Goal: Task Accomplishment & Management: Manage account settings

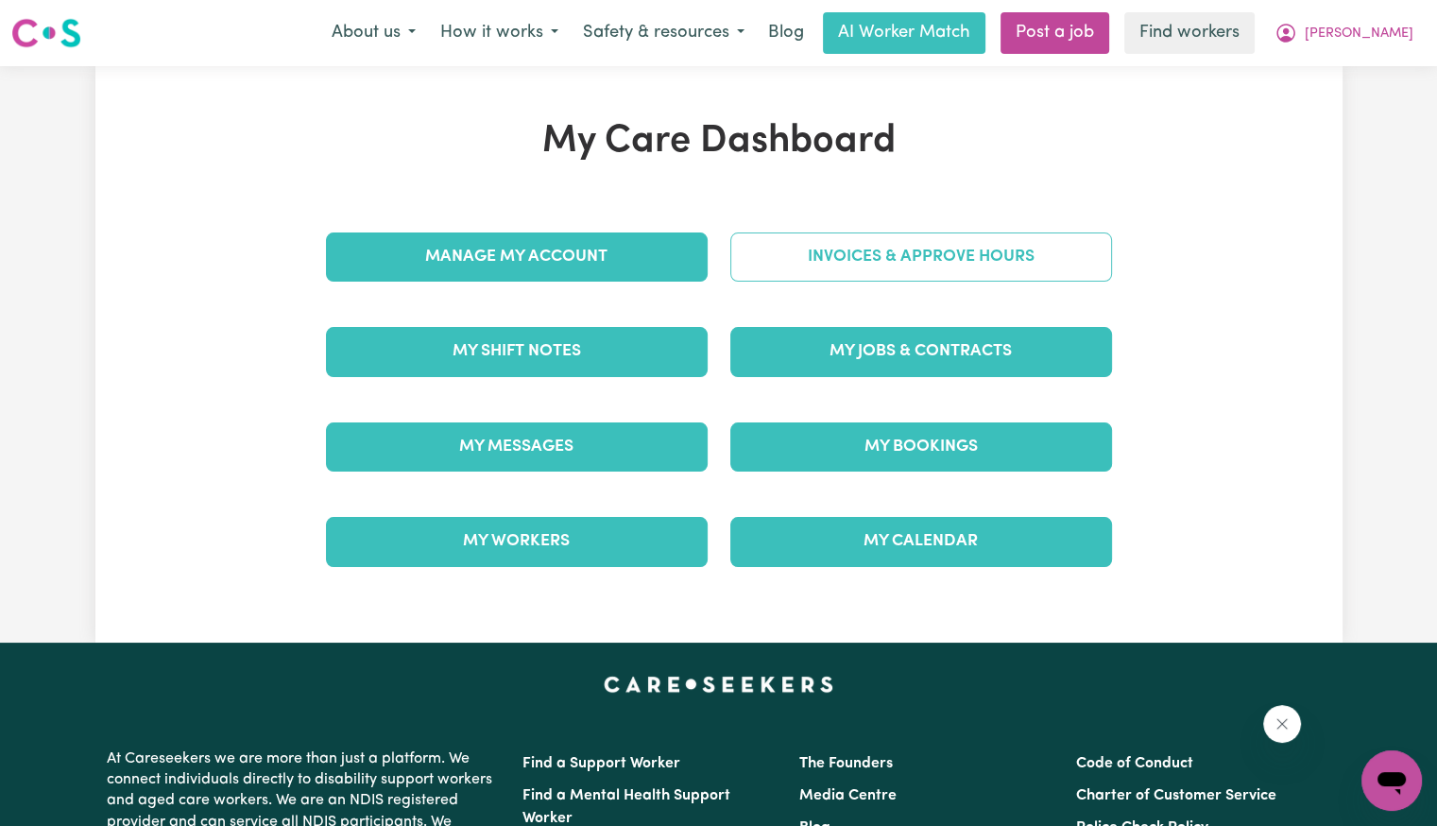
click at [823, 263] on link "Invoices & Approve Hours" at bounding box center [921, 256] width 382 height 49
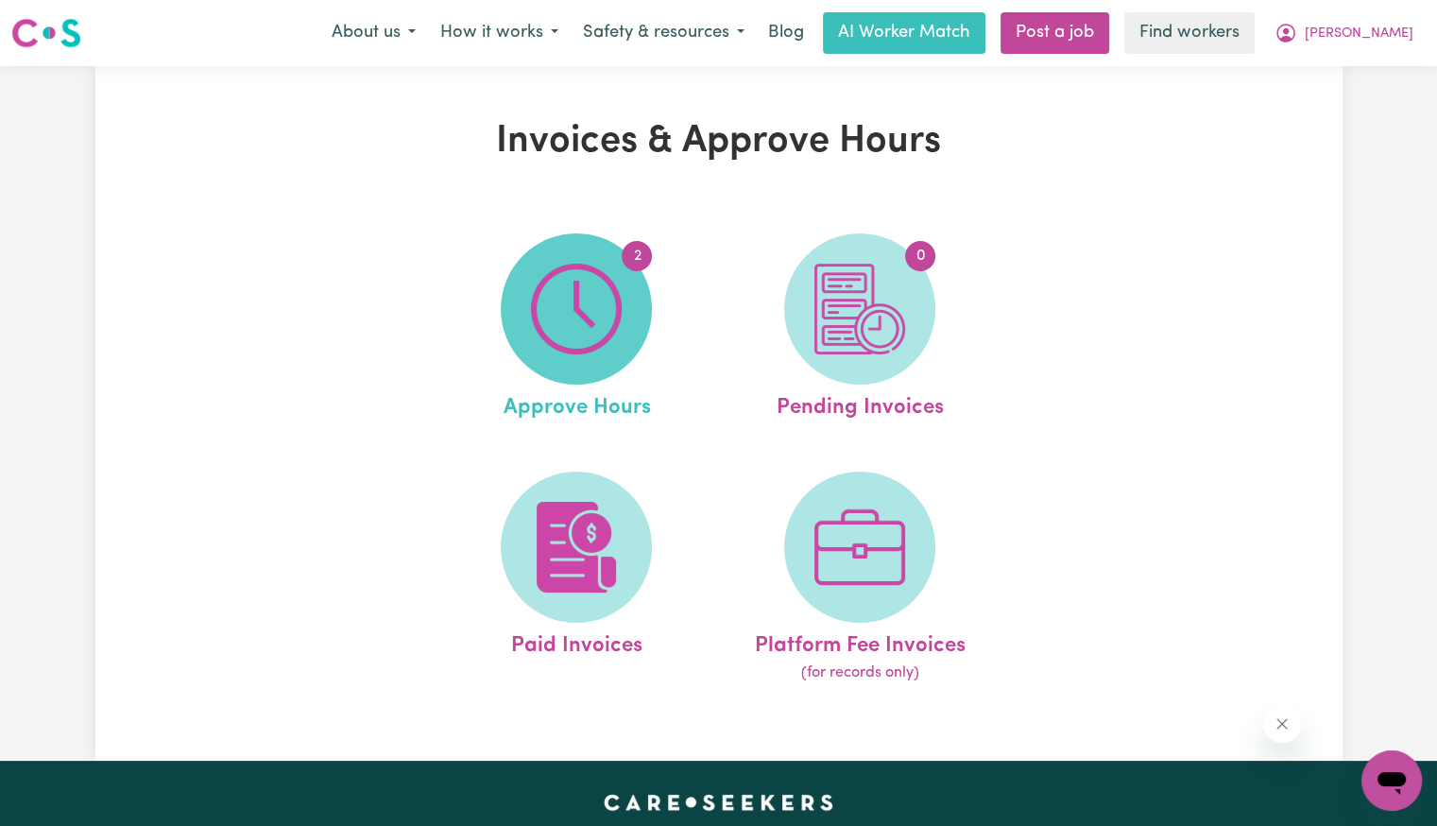
click at [627, 278] on span "2" at bounding box center [576, 308] width 151 height 151
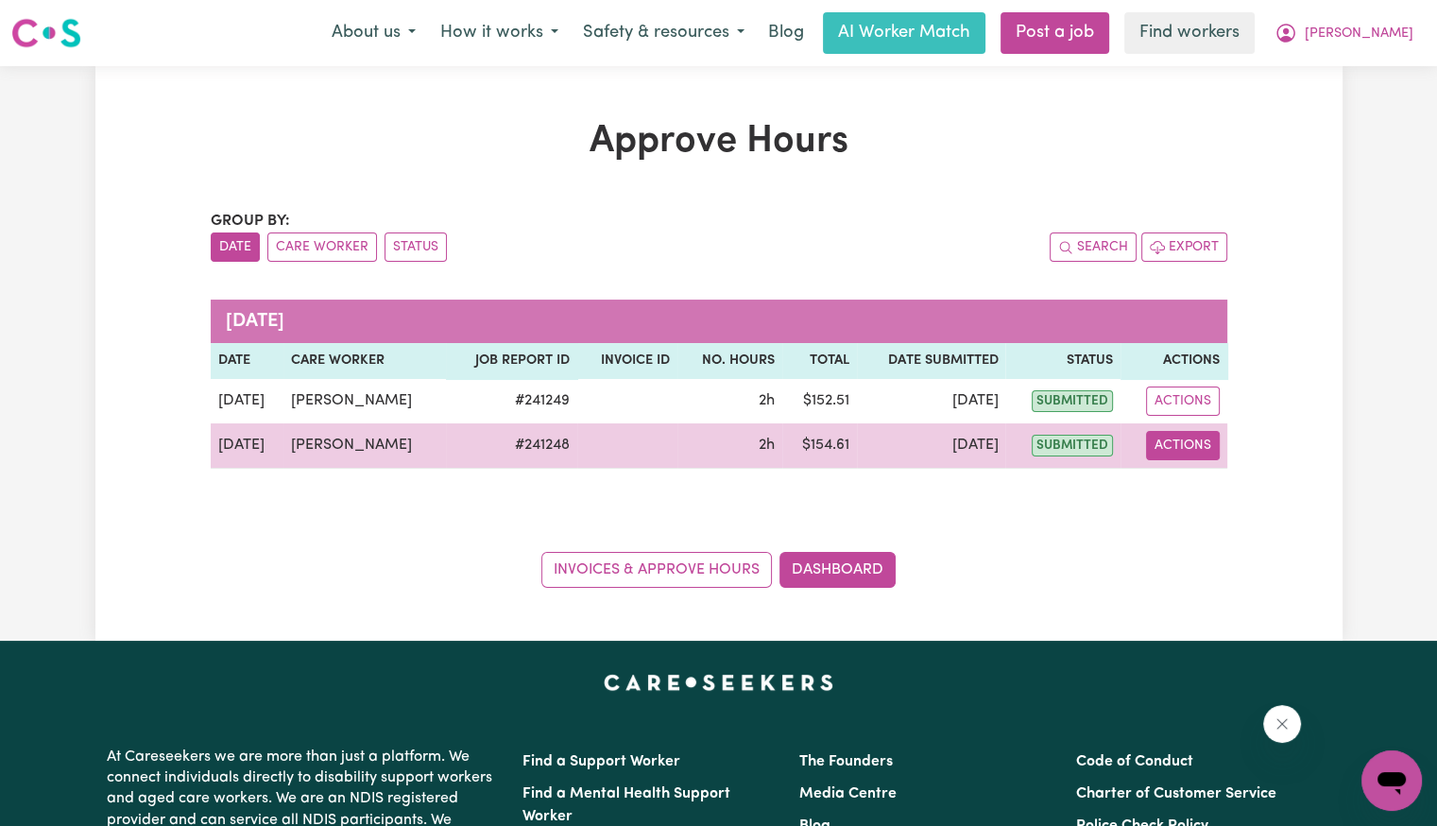
click at [1172, 451] on button "Actions" at bounding box center [1183, 445] width 74 height 29
click at [1192, 490] on link "View Job Report" at bounding box center [1232, 489] width 162 height 38
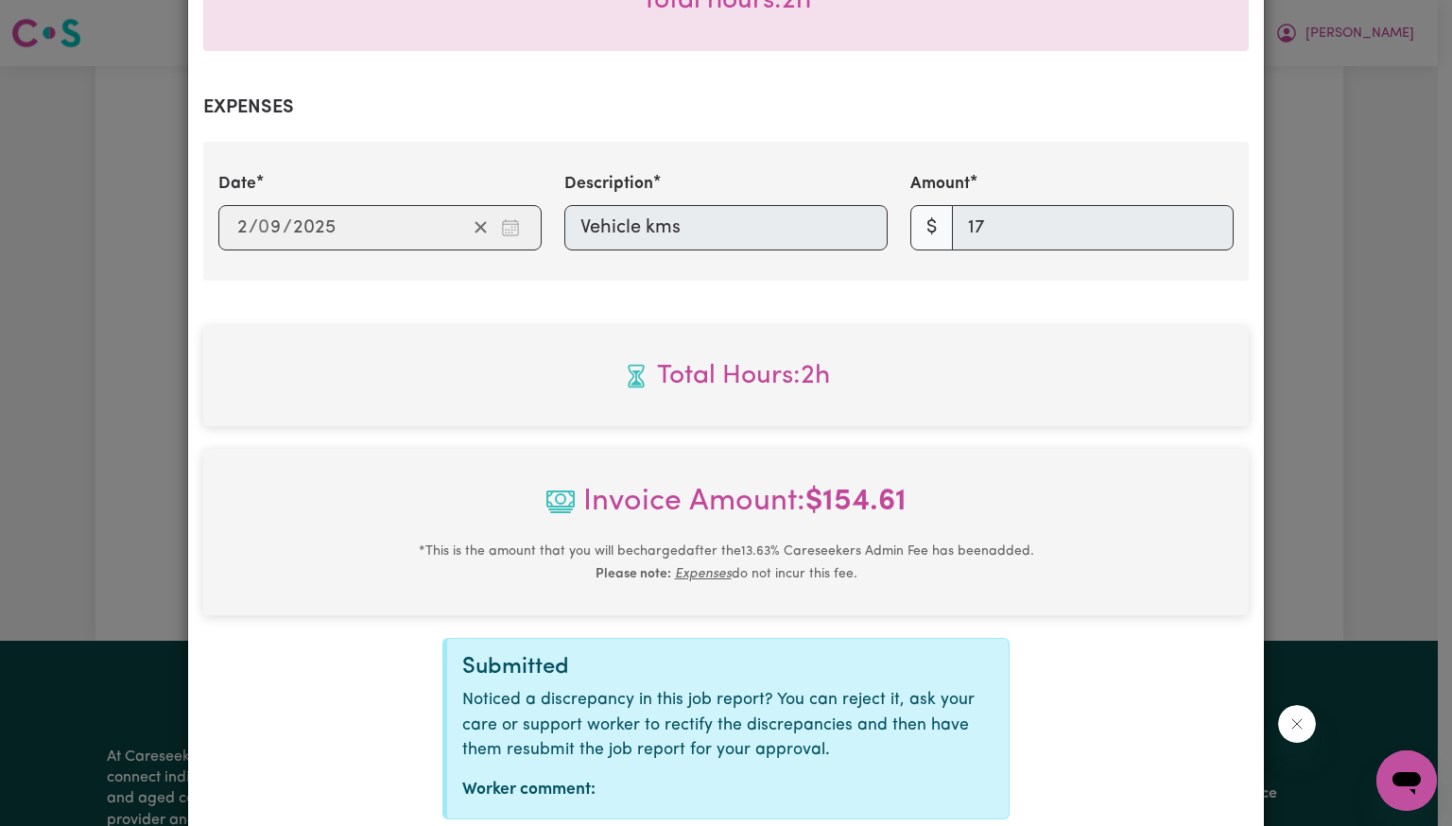
scroll to position [771, 0]
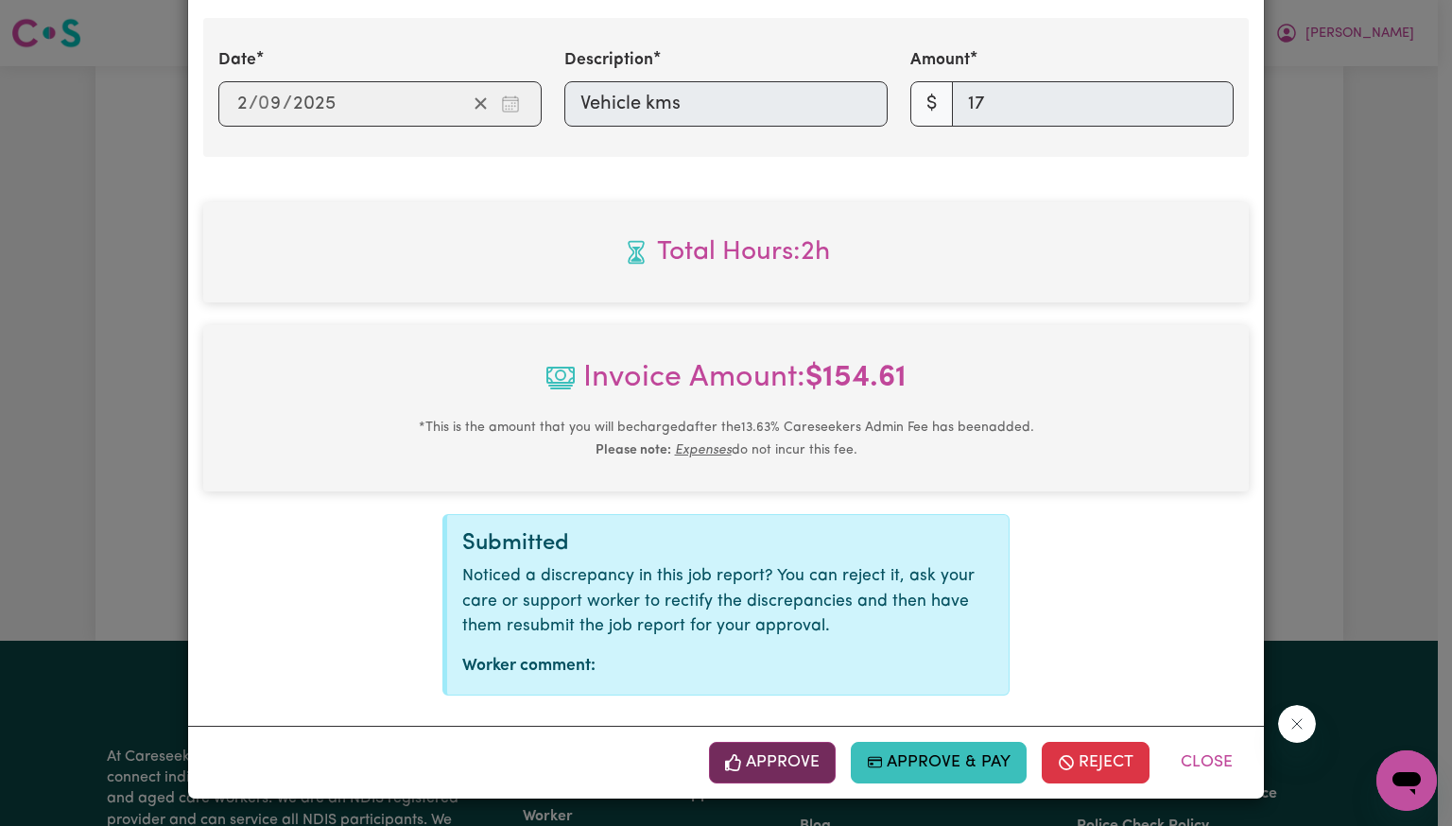
click at [726, 762] on icon "button" at bounding box center [732, 762] width 15 height 17
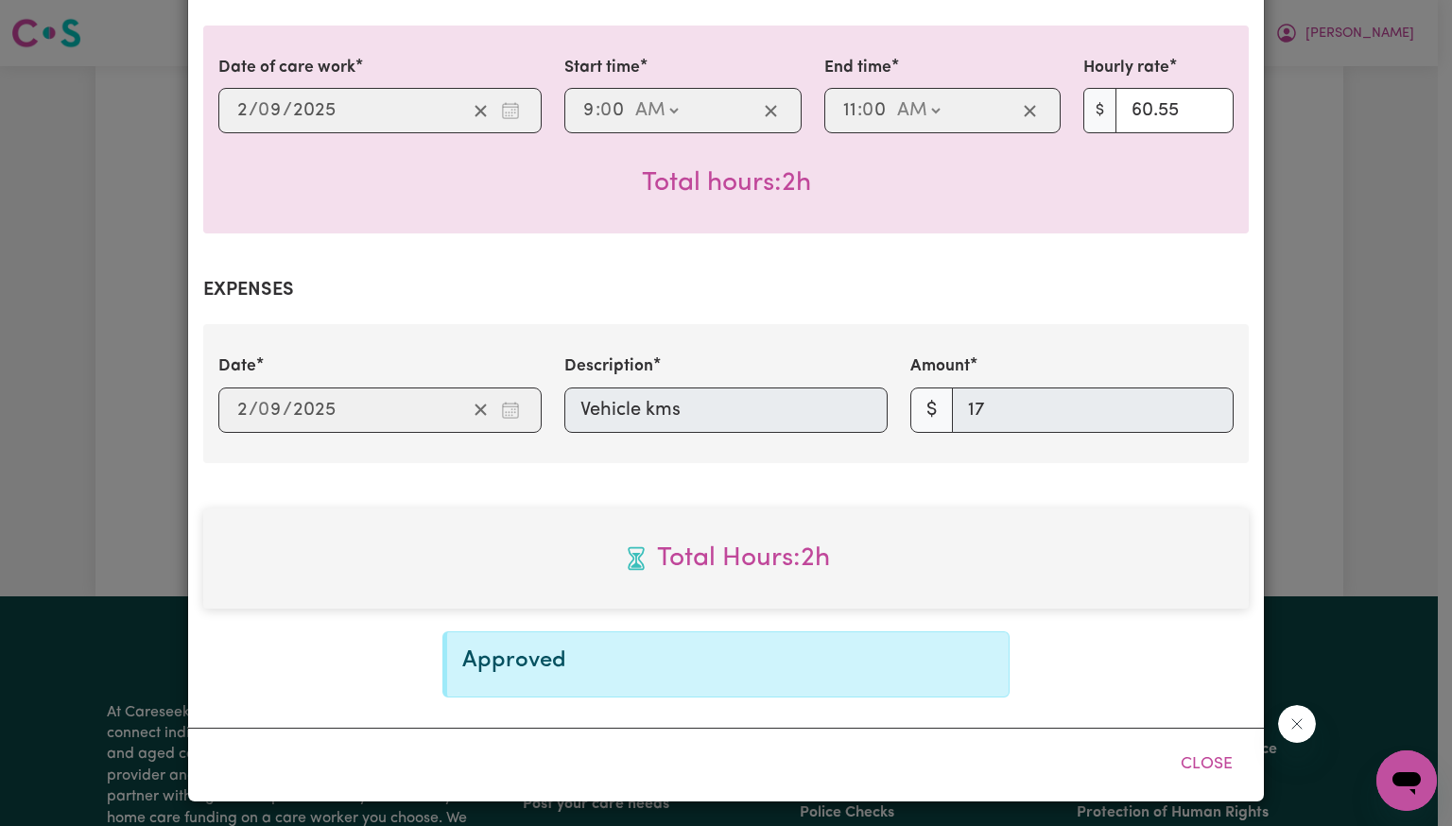
scroll to position [466, 0]
drag, startPoint x: 1174, startPoint y: 762, endPoint x: 1319, endPoint y: 761, distance: 145.5
click at [1174, 759] on button "Close" at bounding box center [1206, 764] width 84 height 42
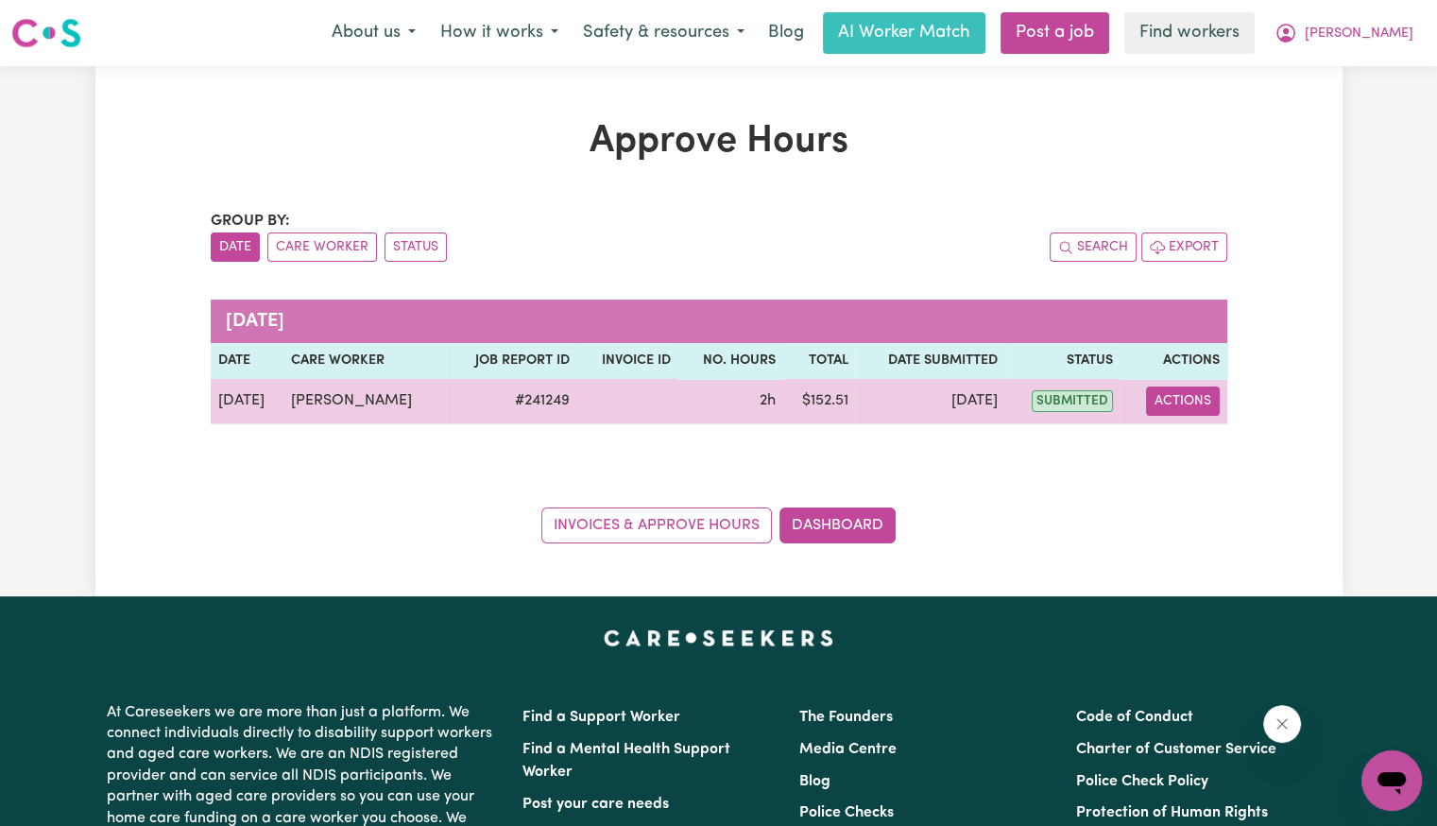
drag, startPoint x: 1191, startPoint y: 383, endPoint x: 1187, endPoint y: 409, distance: 26.7
click at [1191, 387] on td "Actions" at bounding box center [1174, 401] width 106 height 45
click at [1191, 400] on button "Actions" at bounding box center [1183, 401] width 74 height 29
click at [1191, 445] on link "View Job Report" at bounding box center [1231, 444] width 162 height 38
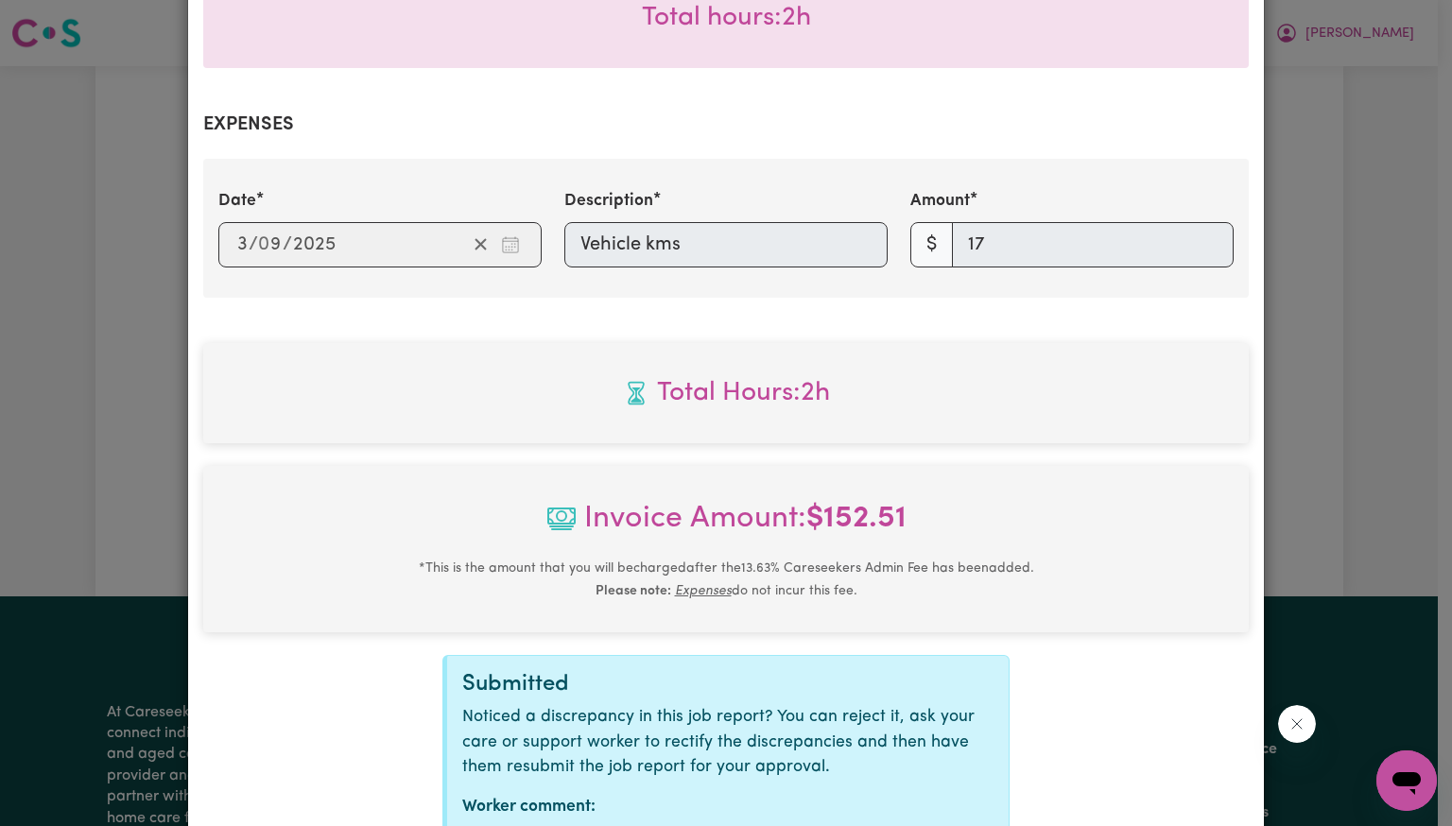
scroll to position [771, 0]
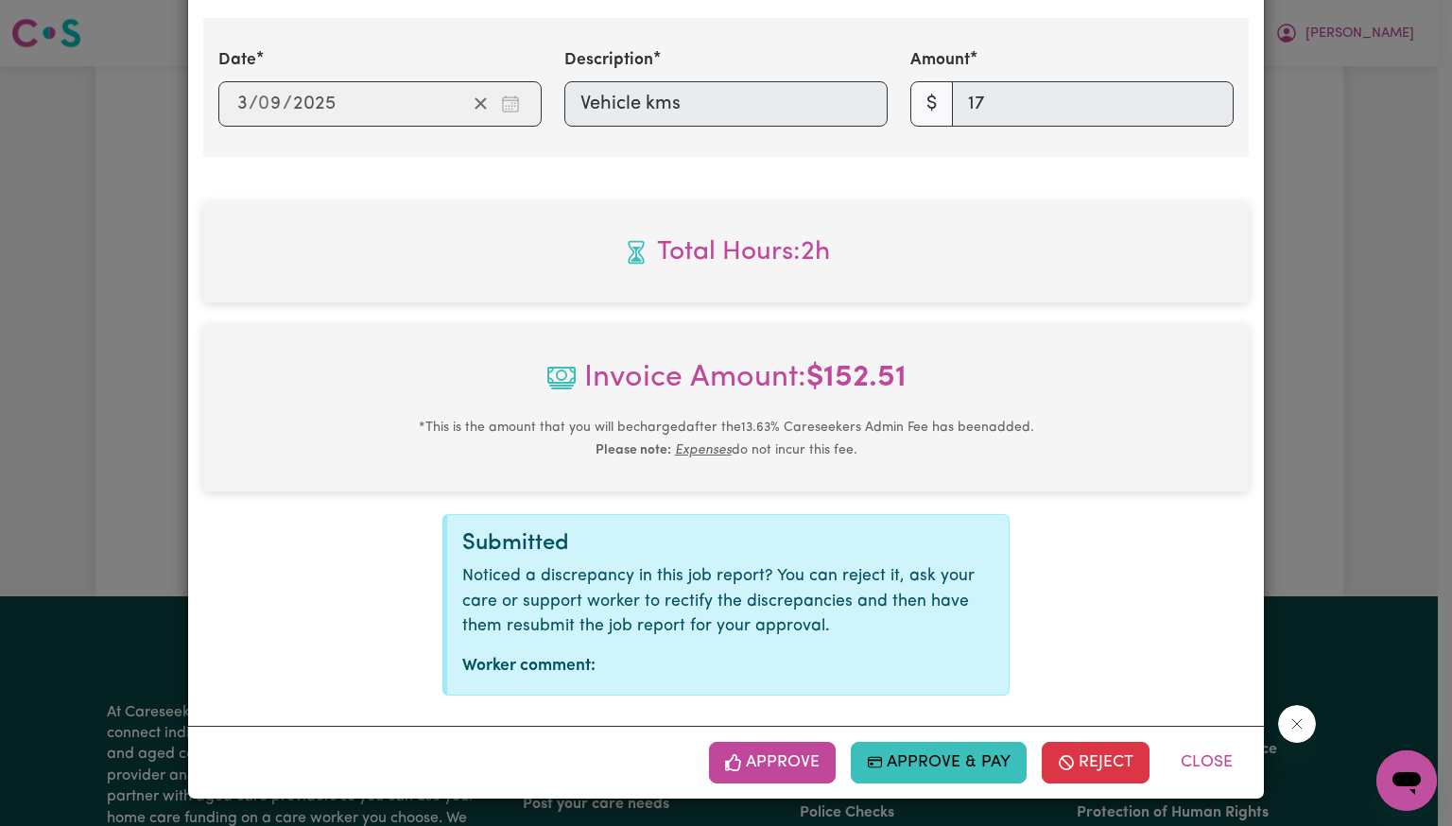
click at [771, 768] on button "Approve" at bounding box center [772, 763] width 127 height 42
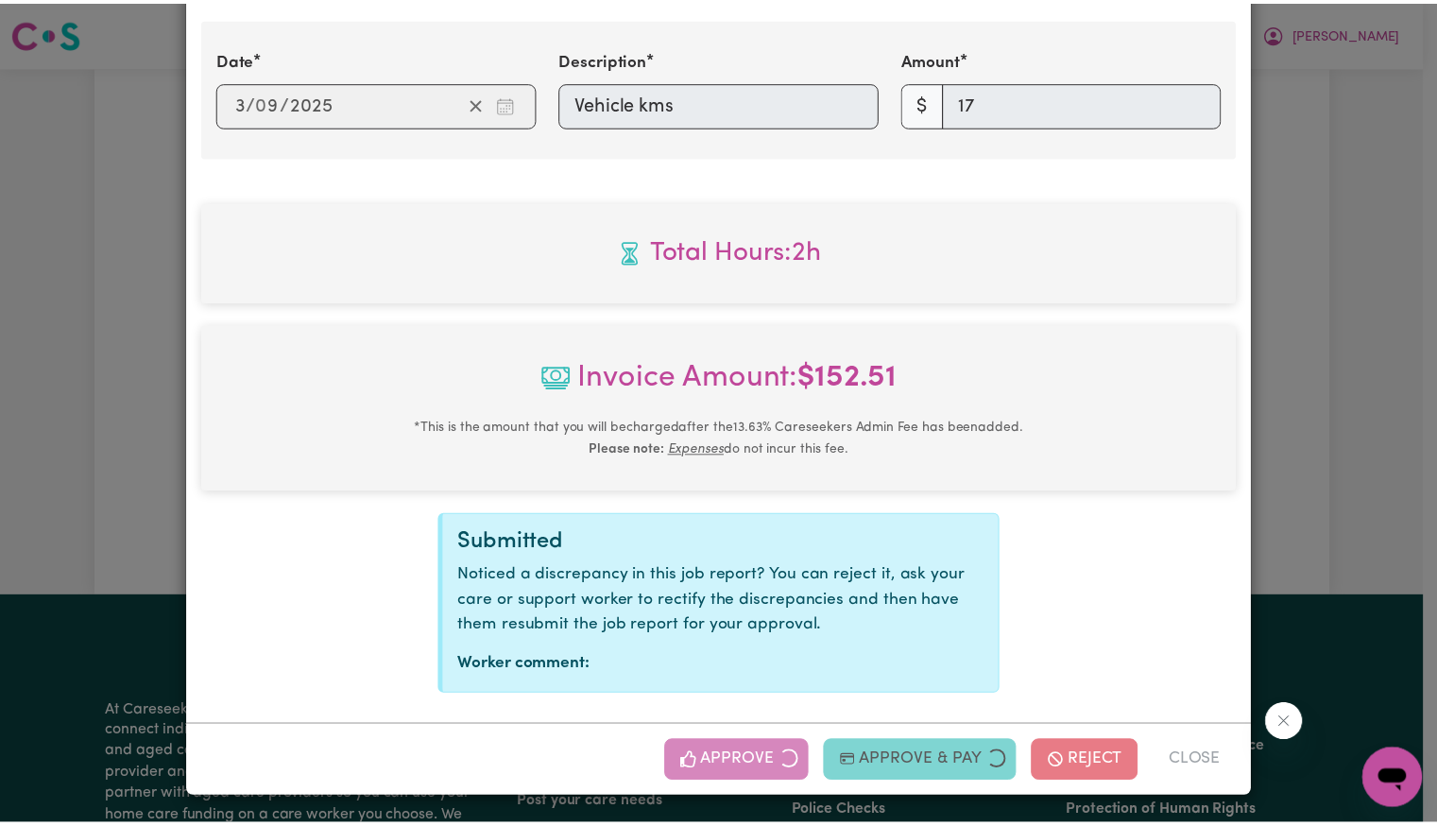
scroll to position [466, 0]
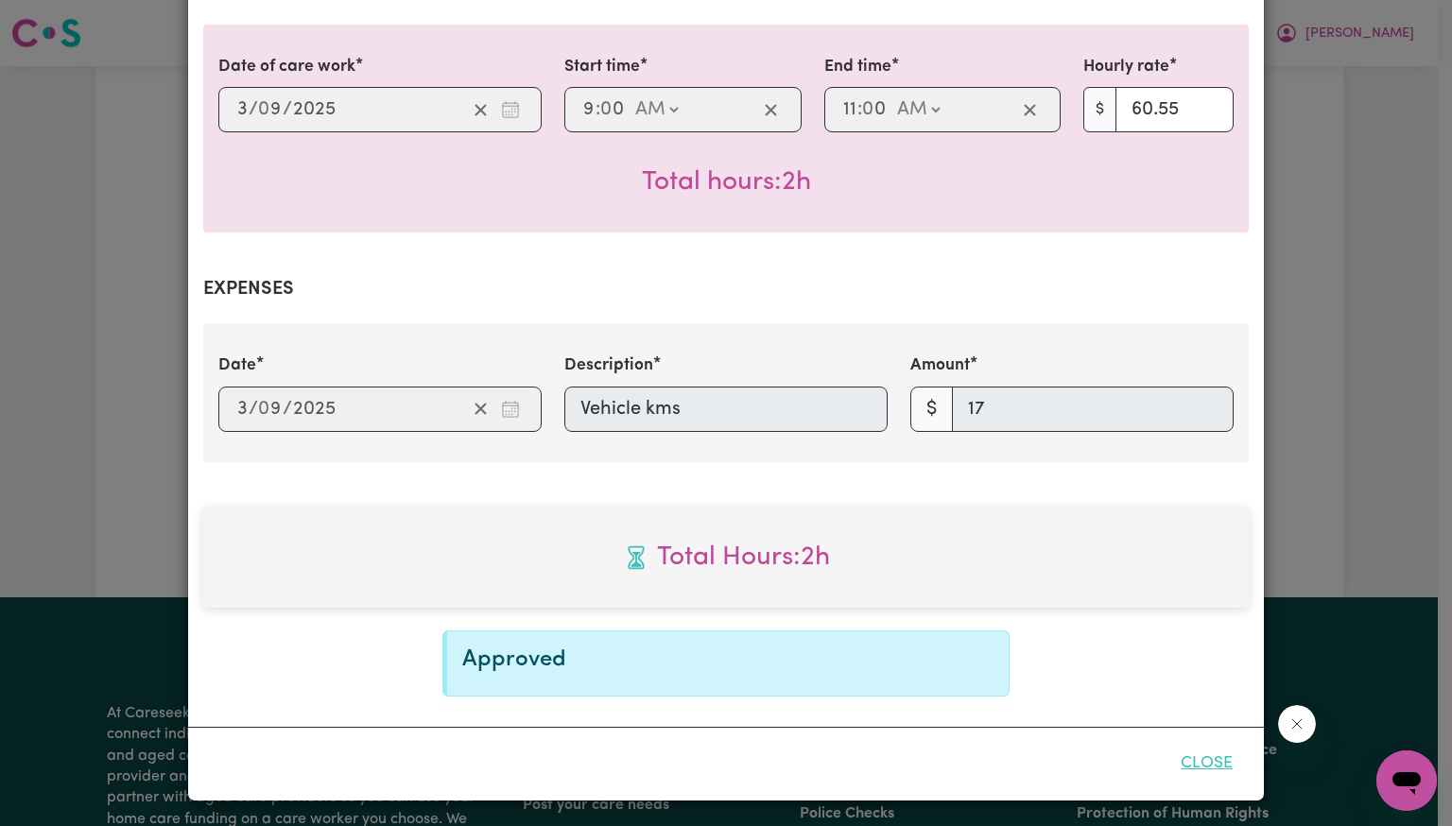
click at [1215, 765] on button "Close" at bounding box center [1206, 764] width 84 height 42
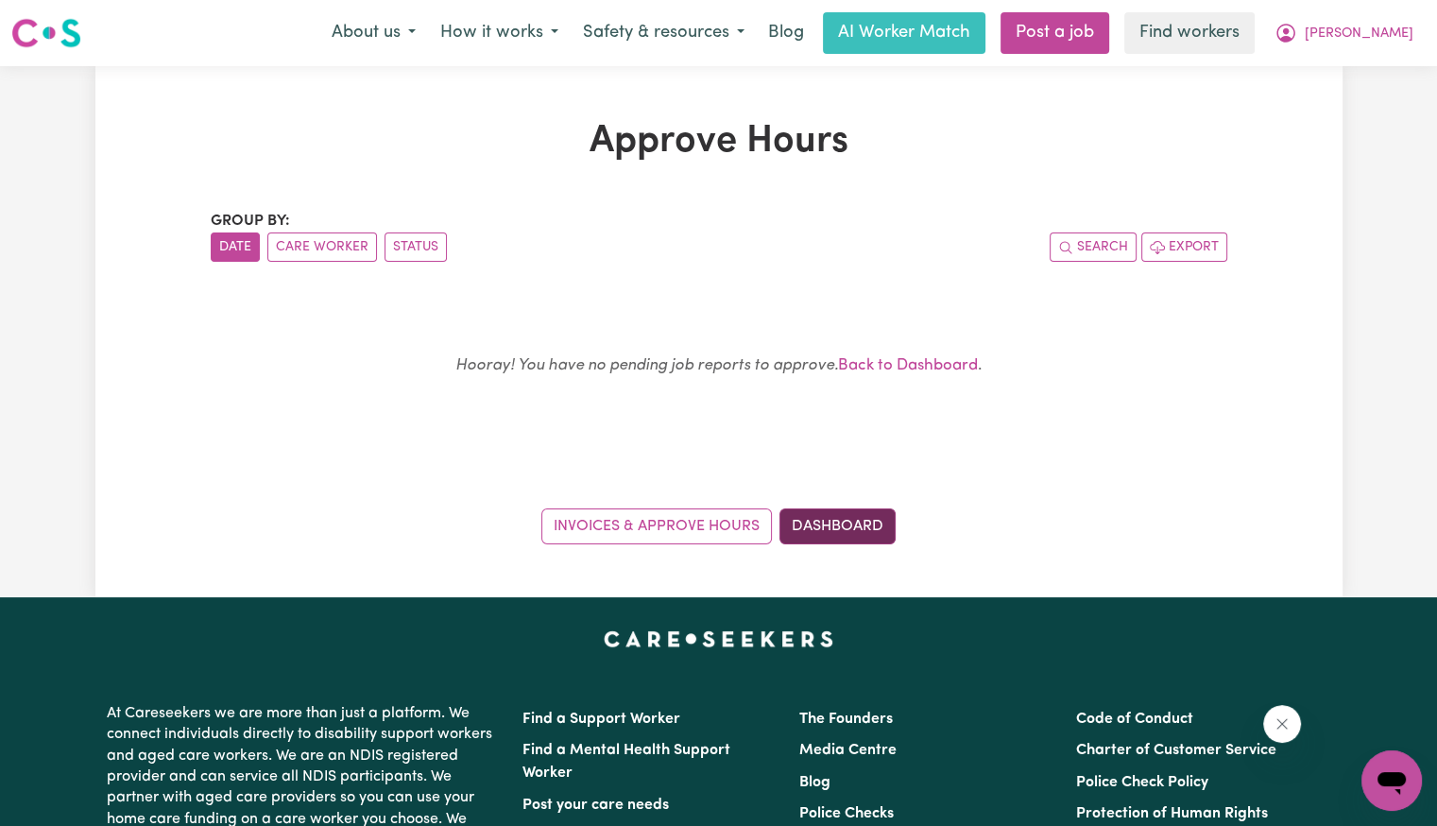
click at [854, 536] on link "Dashboard" at bounding box center [838, 526] width 116 height 36
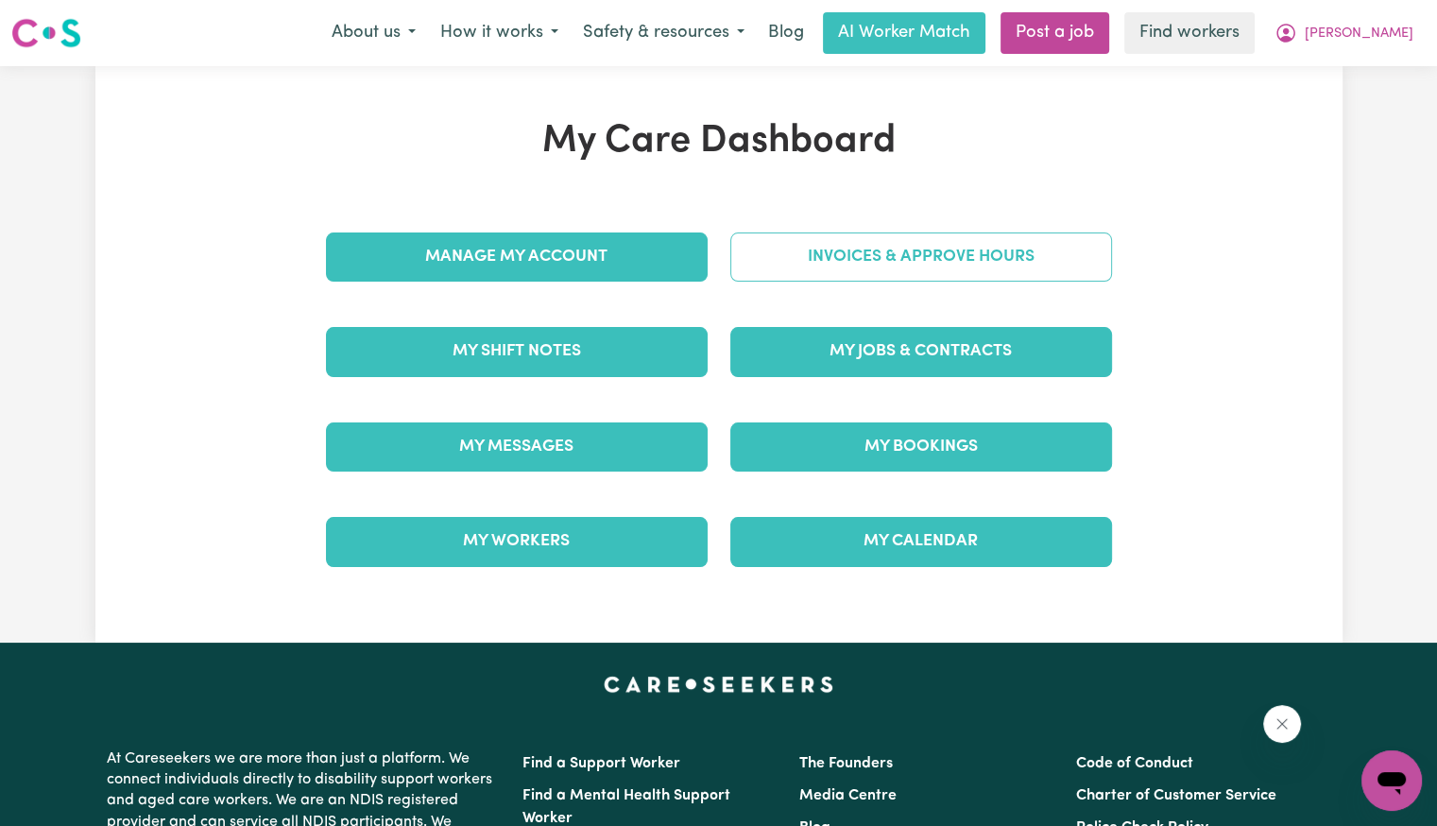
click at [850, 256] on link "Invoices & Approve Hours" at bounding box center [921, 256] width 382 height 49
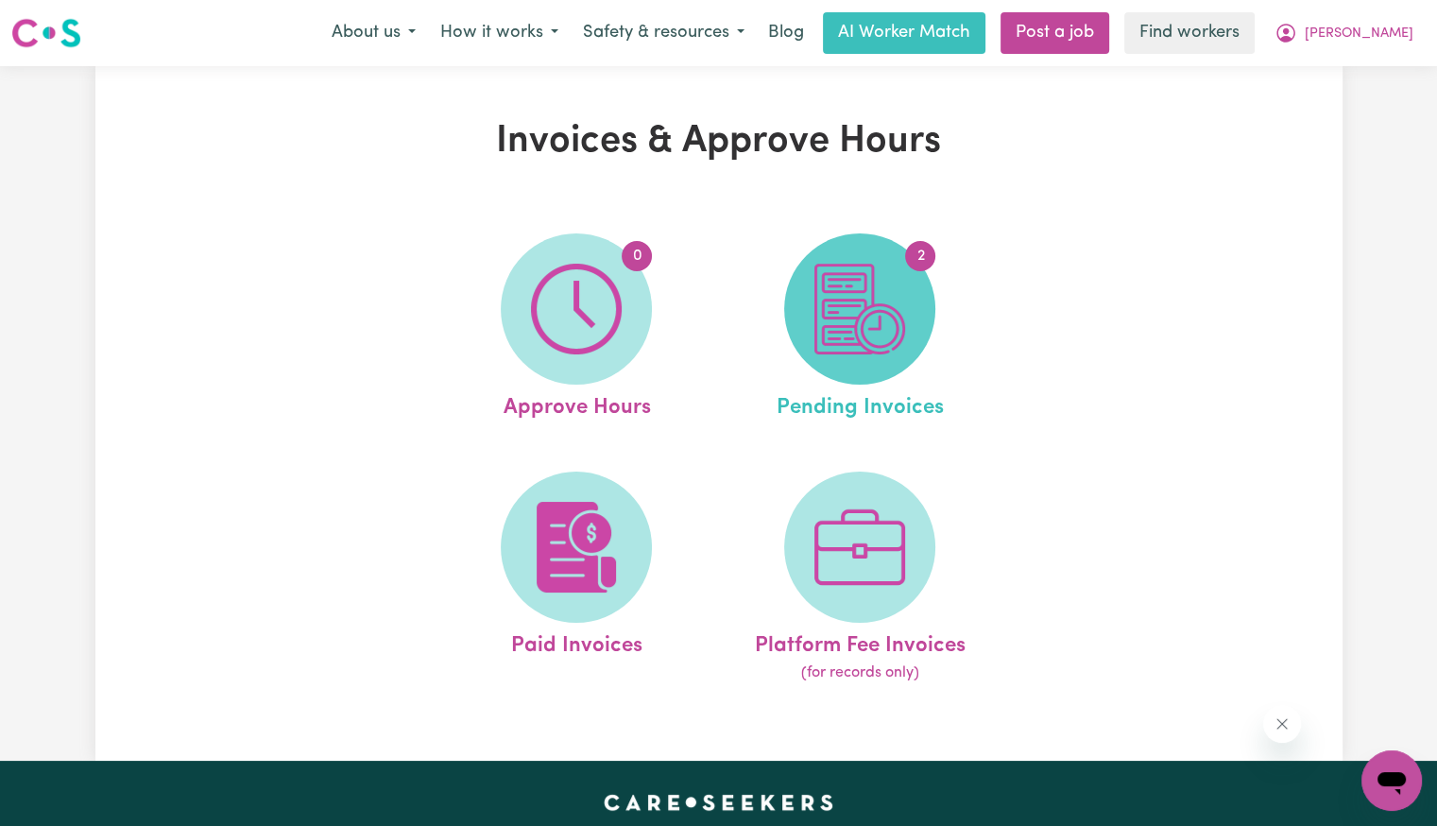
click at [849, 289] on img at bounding box center [860, 309] width 91 height 91
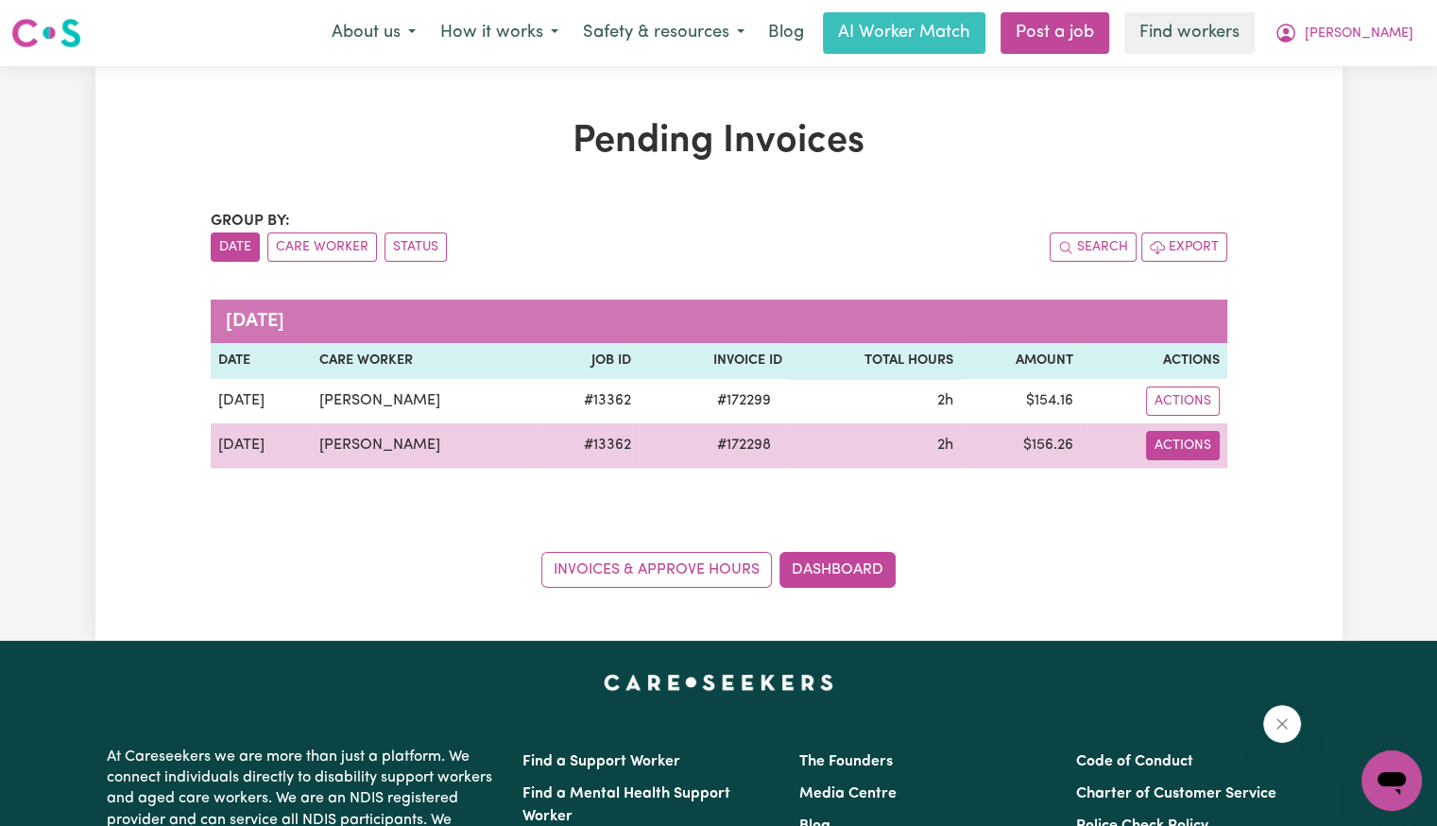
click at [1196, 442] on button "Actions" at bounding box center [1183, 445] width 74 height 29
click at [1203, 479] on link "Download Invoice" at bounding box center [1240, 489] width 173 height 38
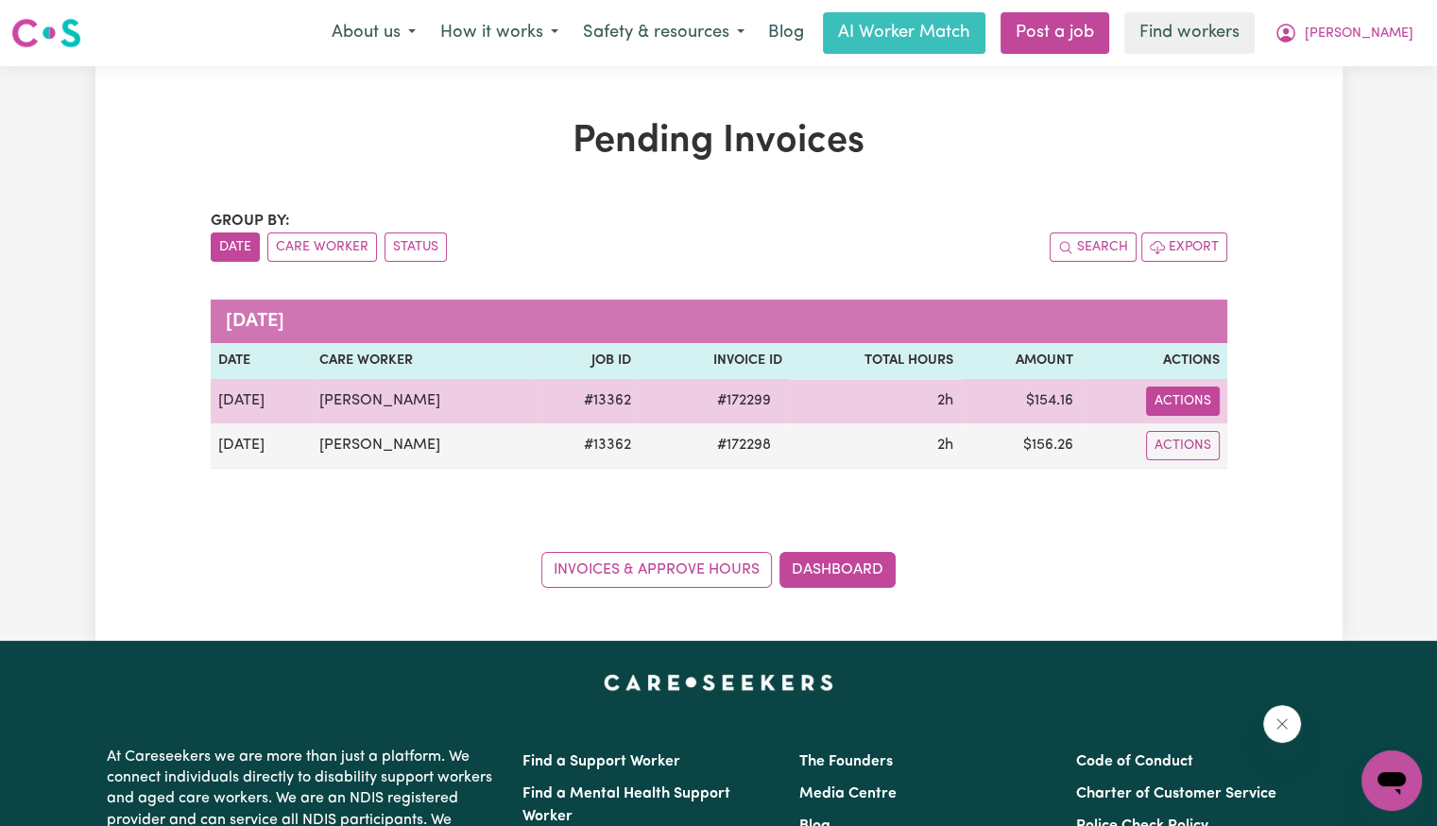
click at [1172, 394] on button "Actions" at bounding box center [1183, 401] width 74 height 29
drag, startPoint x: 1179, startPoint y: 410, endPoint x: 1195, endPoint y: 438, distance: 32.1
click at [1195, 438] on link "Download Invoice" at bounding box center [1240, 444] width 173 height 38
click at [737, 401] on span "# 172299" at bounding box center [743, 400] width 77 height 23
click at [734, 400] on span "# 172299" at bounding box center [743, 400] width 77 height 23
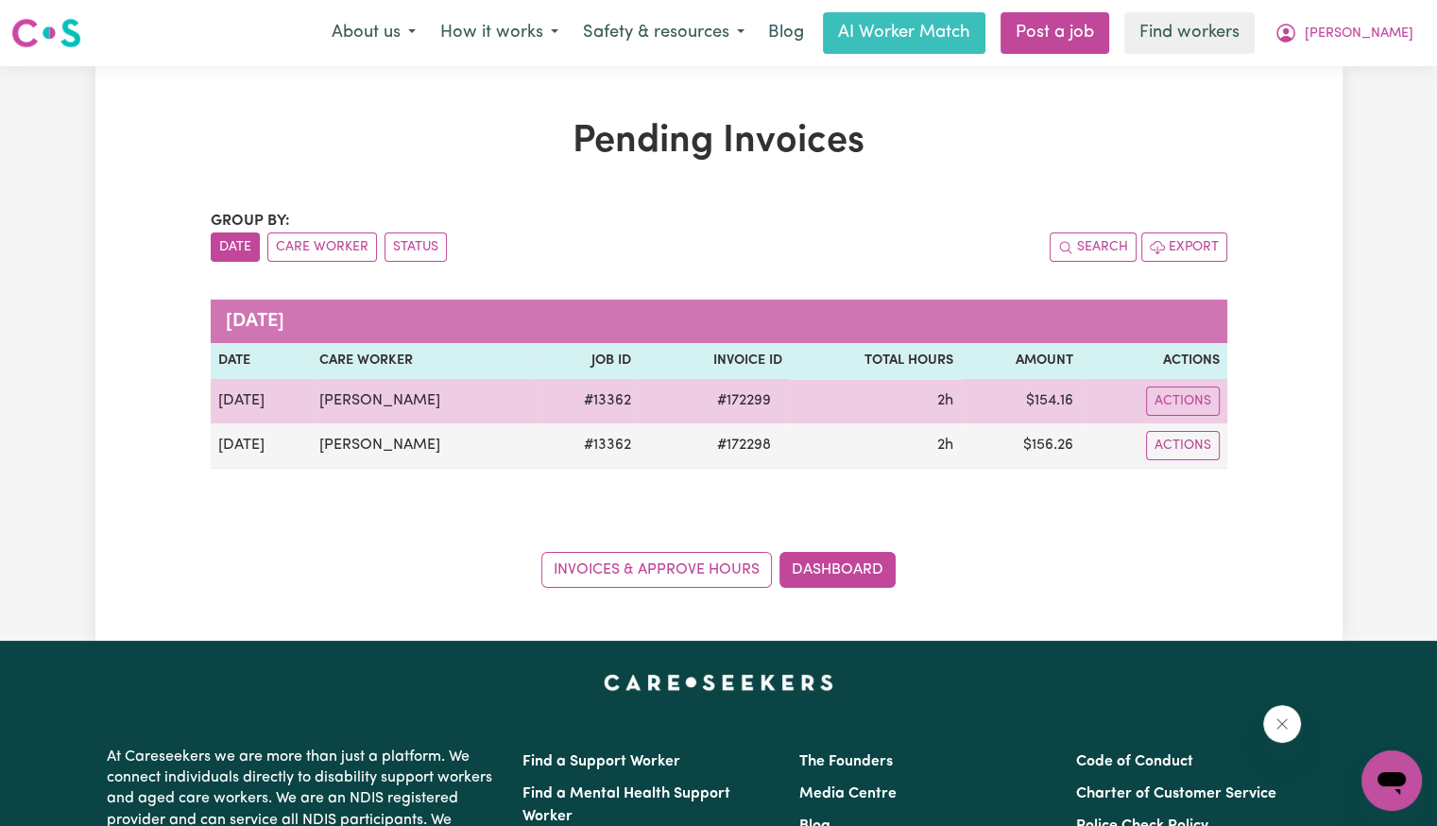
click at [720, 399] on span "# 172299" at bounding box center [743, 400] width 77 height 23
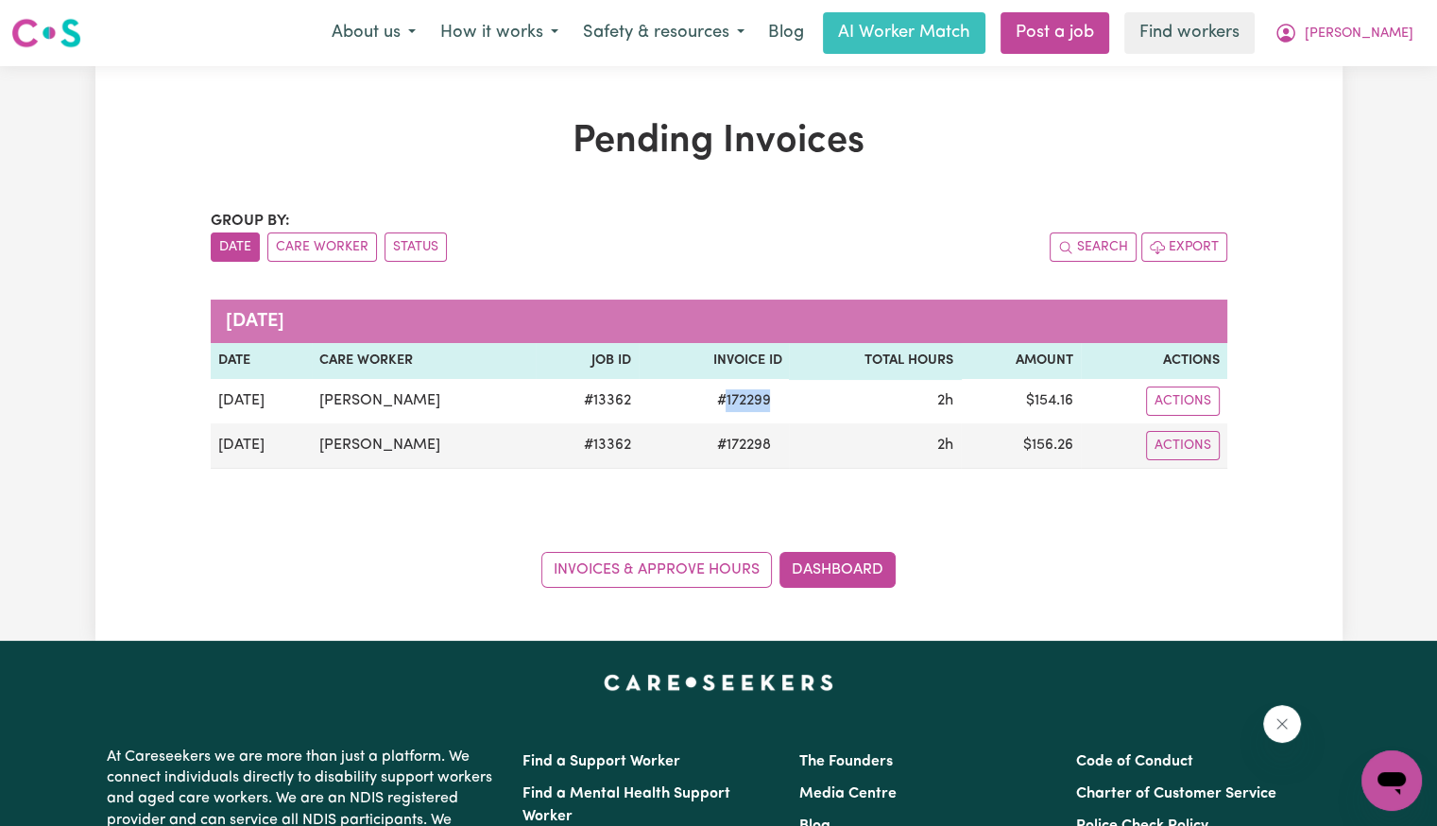
copy span "172299"
click at [1384, 48] on button "[PERSON_NAME]" at bounding box center [1344, 33] width 163 height 40
click at [1358, 95] on link "Logout" at bounding box center [1350, 109] width 149 height 36
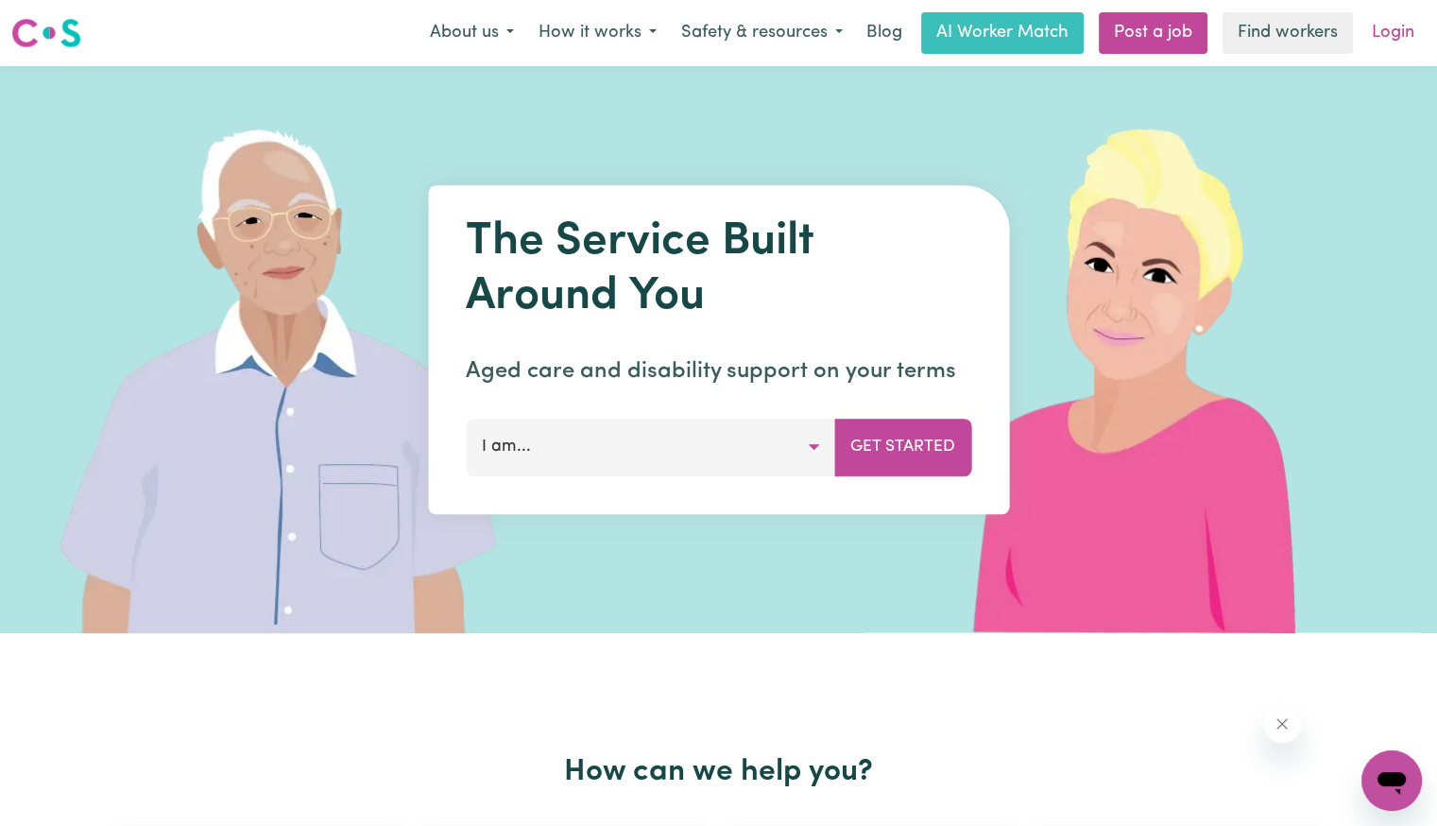
click at [1413, 18] on link "Login" at bounding box center [1393, 33] width 65 height 42
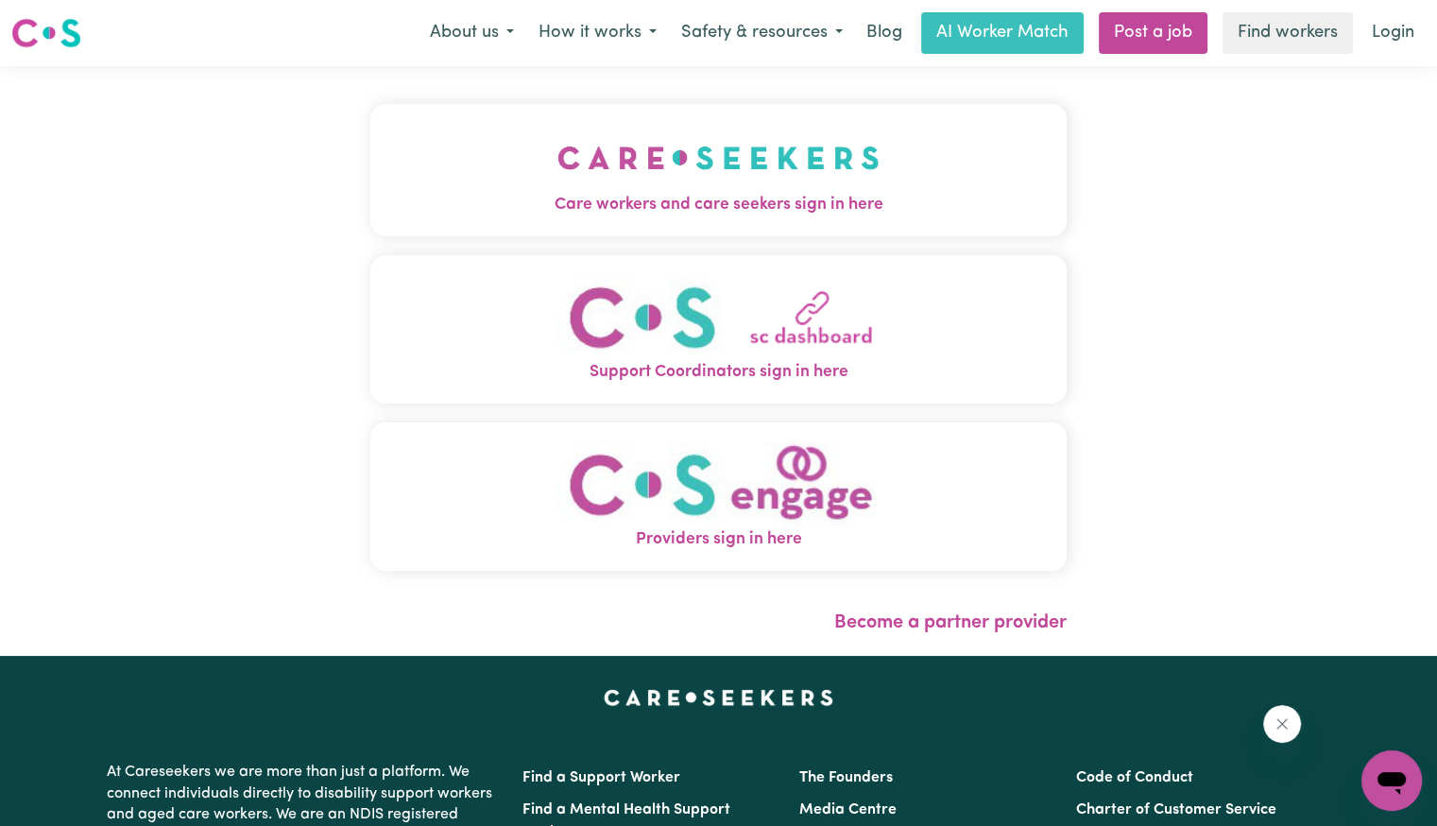
click at [645, 219] on button "Care workers and care seekers sign in here" at bounding box center [718, 170] width 696 height 132
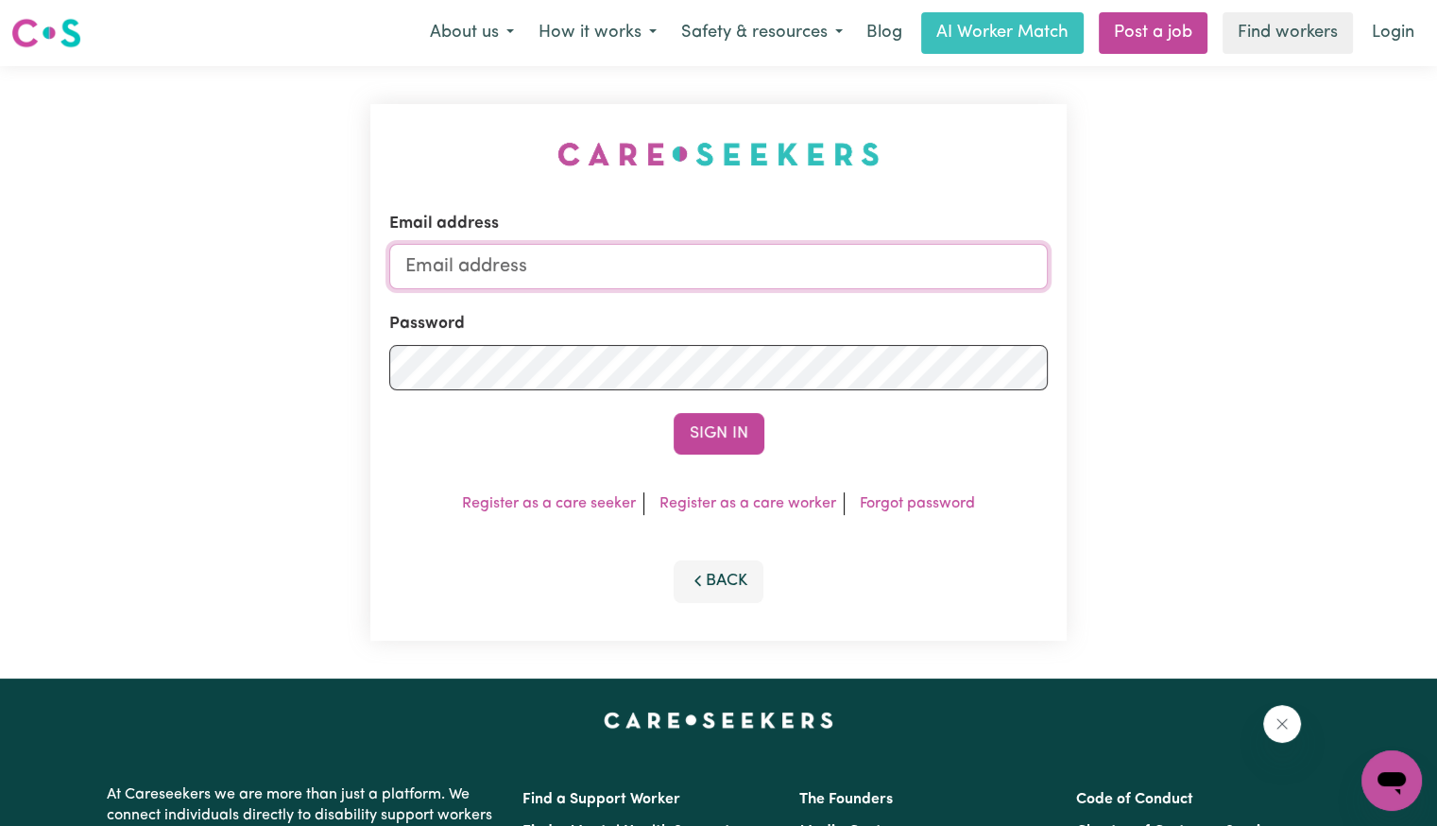
click at [667, 275] on input "Email address" at bounding box center [718, 266] width 659 height 45
drag, startPoint x: 592, startPoint y: 274, endPoint x: 1073, endPoint y: 276, distance: 481.0
click at [1073, 276] on div "Email address [EMAIL_ADDRESS][DOMAIN_NAME] Password Sign In Register as a care …" at bounding box center [718, 372] width 719 height 612
type input "[EMAIL_ADDRESS][DOMAIN_NAME]"
click at [674, 413] on button "Sign In" at bounding box center [719, 434] width 91 height 42
